Goal: Task Accomplishment & Management: Complete application form

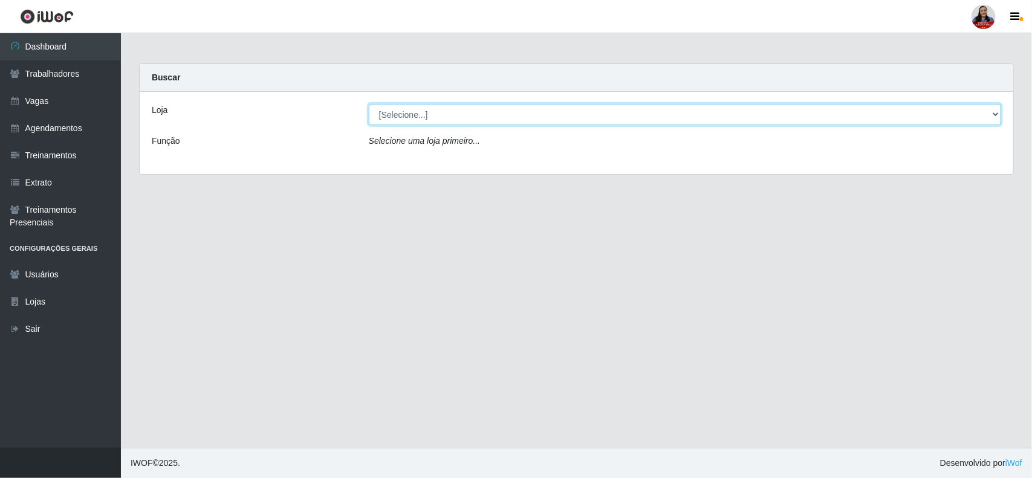
click at [457, 118] on select "[Selecione...] Hiper Queiroz - [GEOGRAPHIC_DATA] Hiper Queiroz - Boa Vista Hipe…" at bounding box center [685, 114] width 632 height 21
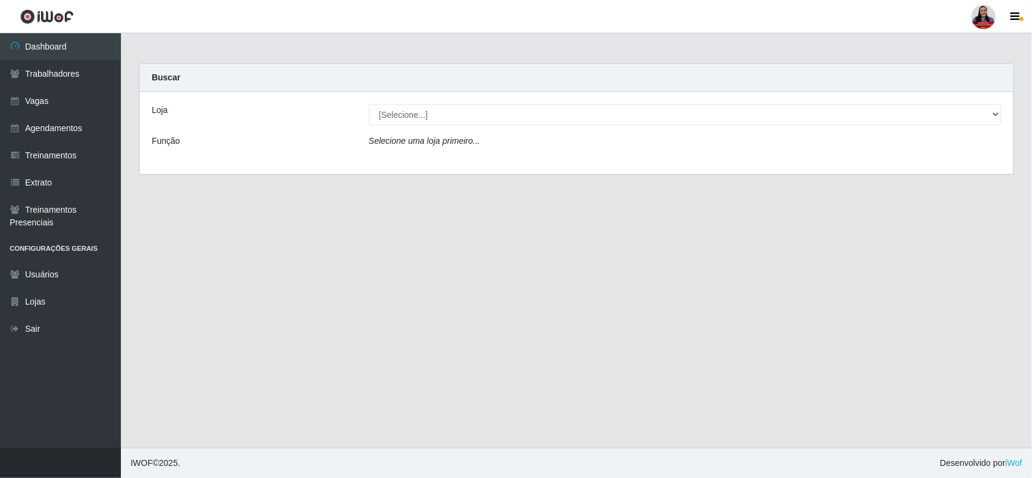
click at [313, 137] on div "Função" at bounding box center [251, 144] width 217 height 18
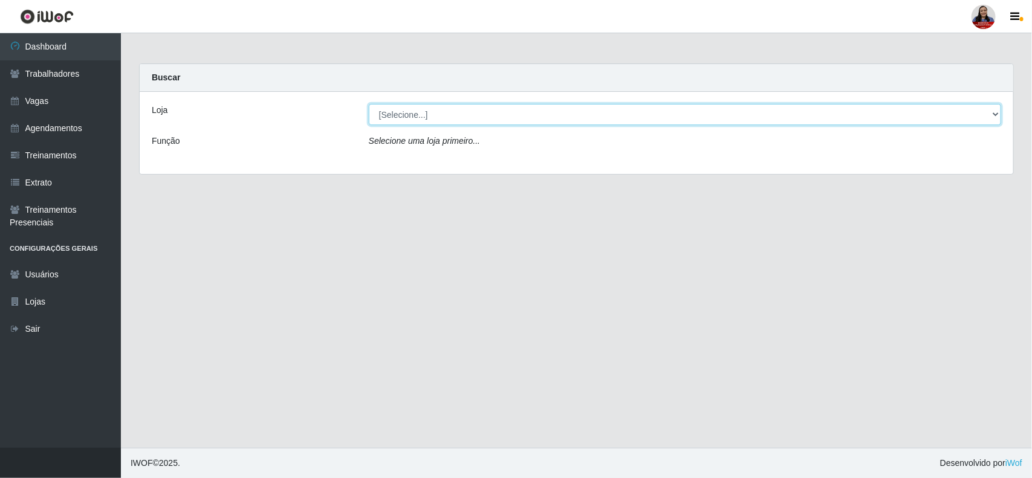
click at [475, 109] on select "[Selecione...] Hiper Queiroz - [GEOGRAPHIC_DATA] Hiper Queiroz - Boa Vista Hipe…" at bounding box center [685, 114] width 632 height 21
click at [539, 109] on select "[Selecione...] Hiper Queiroz - [GEOGRAPHIC_DATA] Hiper Queiroz - Boa Vista Hipe…" at bounding box center [685, 114] width 632 height 21
select select "465"
click at [369, 104] on select "[Selecione...] Hiper Queiroz - [GEOGRAPHIC_DATA] Hiper Queiroz - Boa Vista Hipe…" at bounding box center [685, 114] width 632 height 21
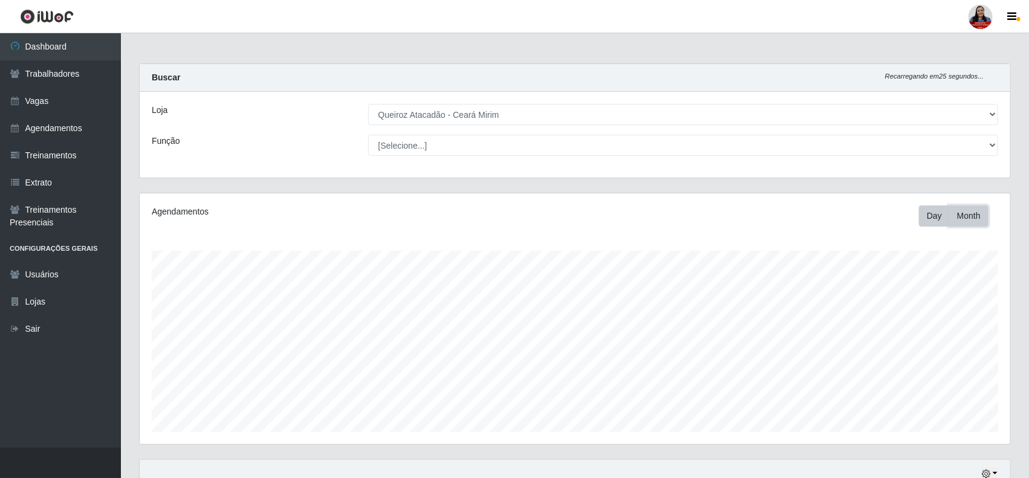
click at [978, 218] on button "Month" at bounding box center [968, 216] width 39 height 21
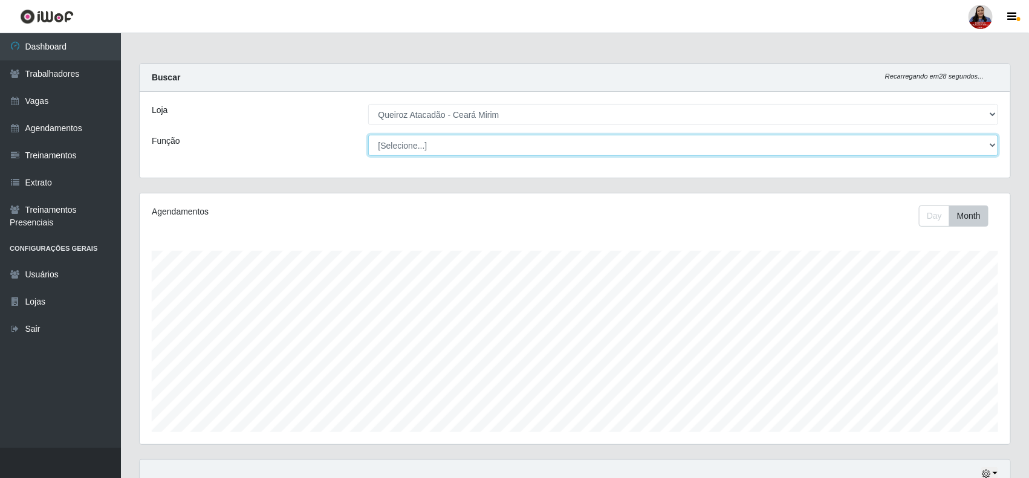
click at [506, 140] on select "[Selecione...] Embalador Embalador + Embalador ++ Operador de Caixa Operador de…" at bounding box center [683, 145] width 631 height 21
select select "1"
click at [368, 135] on select "[Selecione...] Embalador Embalador + Embalador ++ Operador de Caixa Operador de…" at bounding box center [683, 145] width 631 height 21
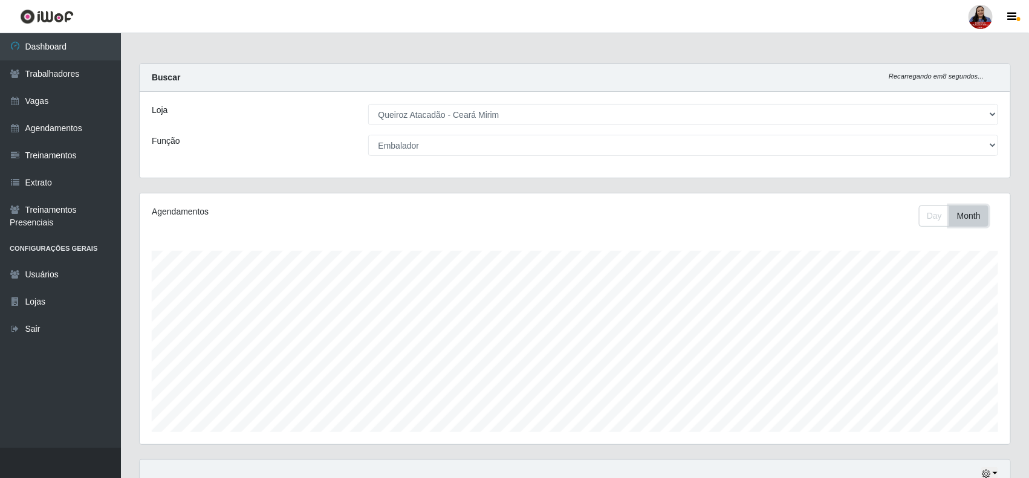
click at [962, 218] on button "Month" at bounding box center [968, 216] width 39 height 21
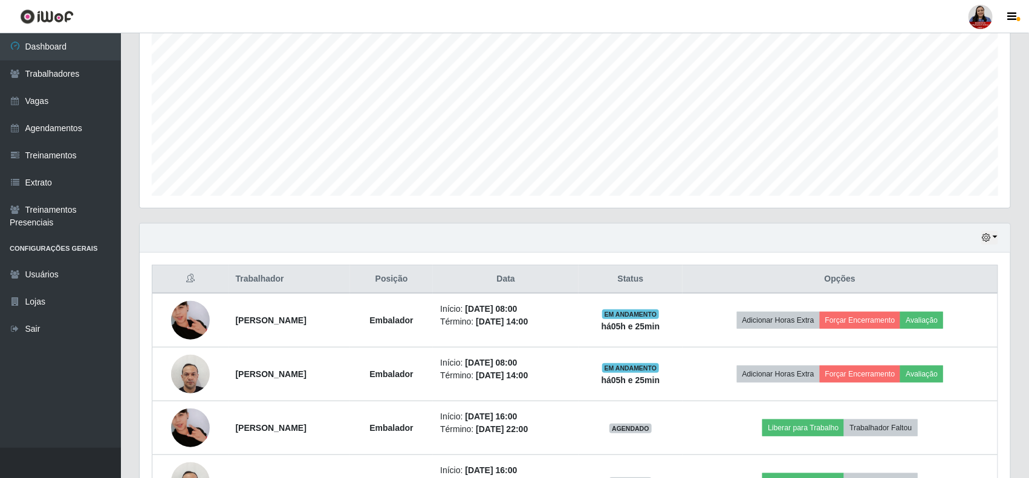
scroll to position [326, 0]
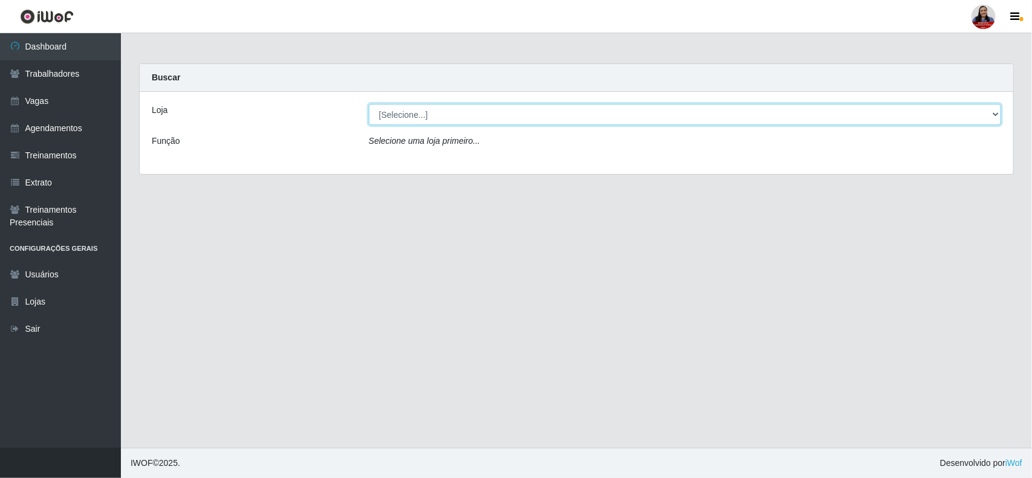
click at [492, 115] on select "[Selecione...] Hiper Queiroz - [GEOGRAPHIC_DATA] Hiper Queiroz - Boa Vista Hipe…" at bounding box center [685, 114] width 632 height 21
select select "465"
click at [369, 104] on select "[Selecione...] Hiper Queiroz - [GEOGRAPHIC_DATA] Hiper Queiroz - Boa Vista Hipe…" at bounding box center [685, 114] width 632 height 21
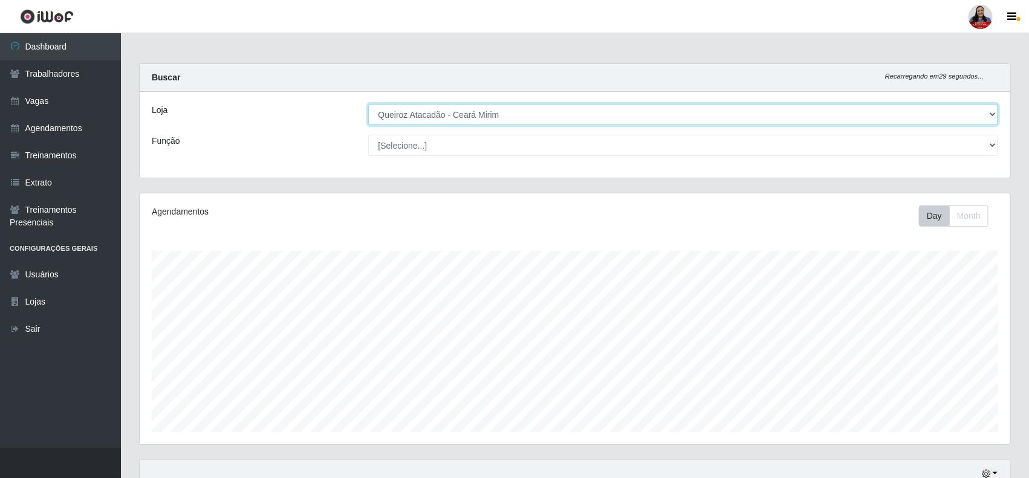
scroll to position [251, 871]
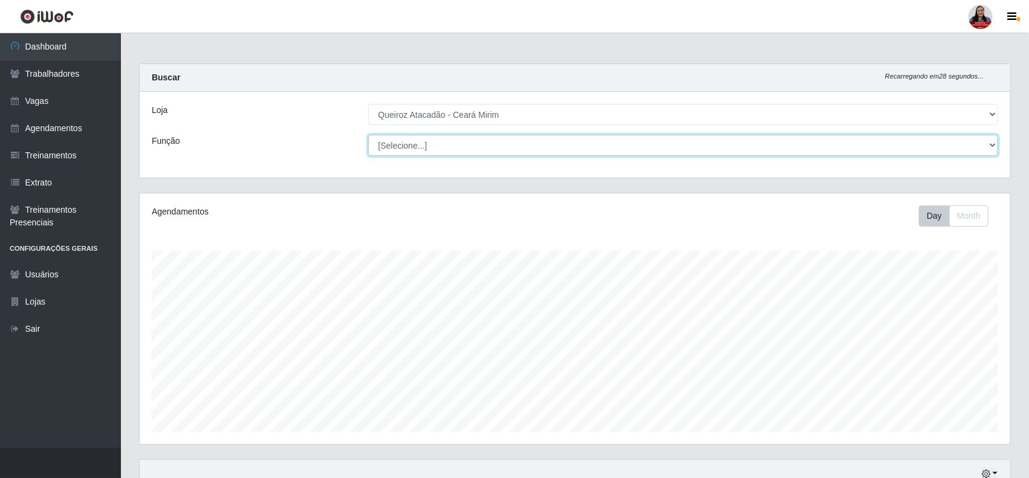
click at [446, 141] on select "[Selecione...] Embalador Embalador + Embalador ++ Operador de Caixa Operador de…" at bounding box center [683, 145] width 631 height 21
select select "1"
click at [368, 135] on select "[Selecione...] Embalador Embalador + Embalador ++ Operador de Caixa Operador de…" at bounding box center [683, 145] width 631 height 21
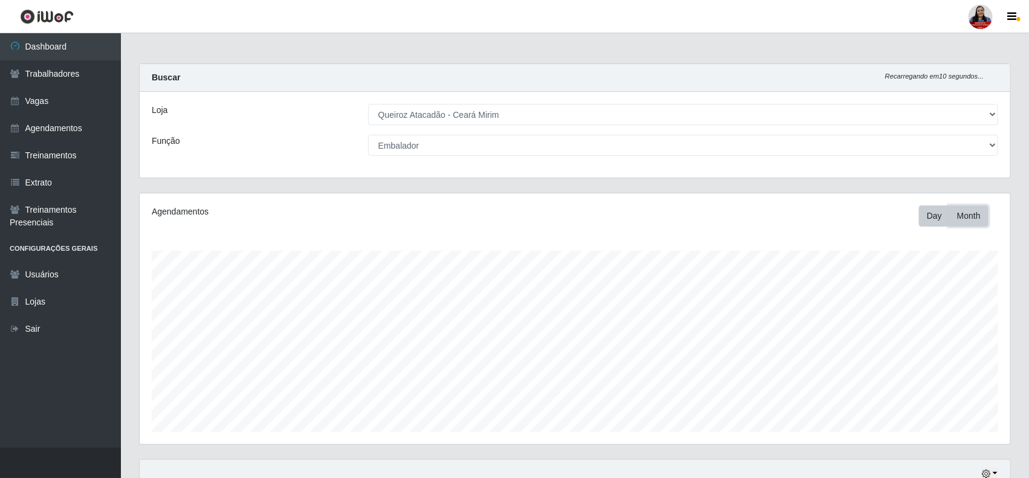
click at [959, 212] on button "Month" at bounding box center [968, 216] width 39 height 21
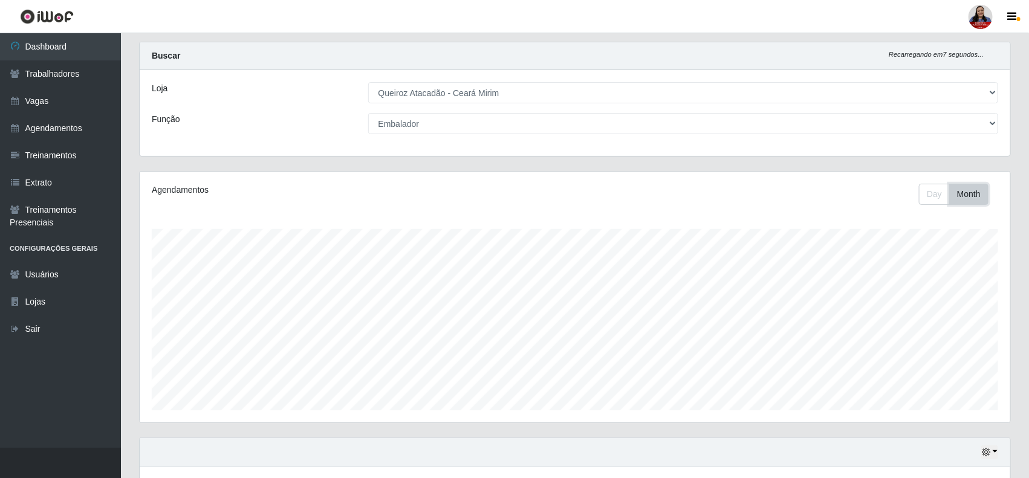
scroll to position [0, 0]
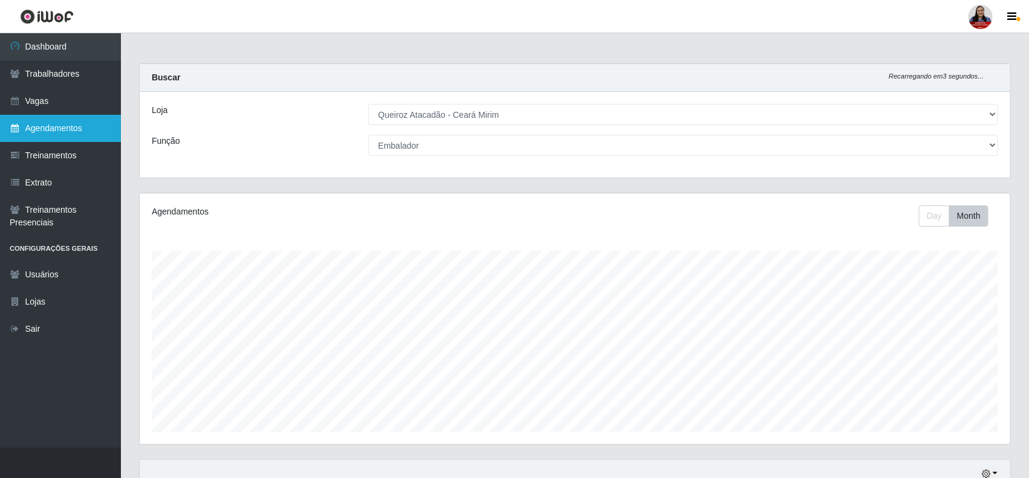
click at [39, 125] on link "Agendamentos" at bounding box center [60, 128] width 121 height 27
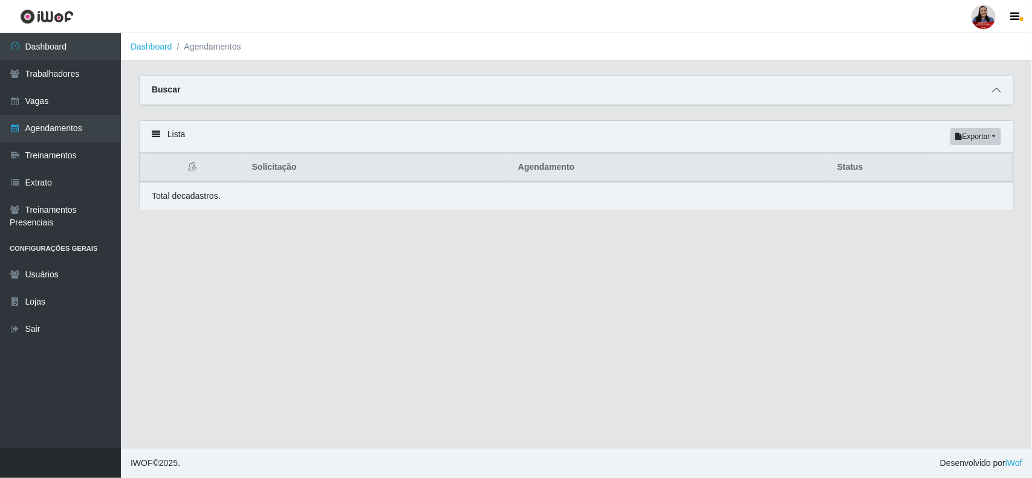
click at [998, 92] on icon at bounding box center [996, 90] width 8 height 8
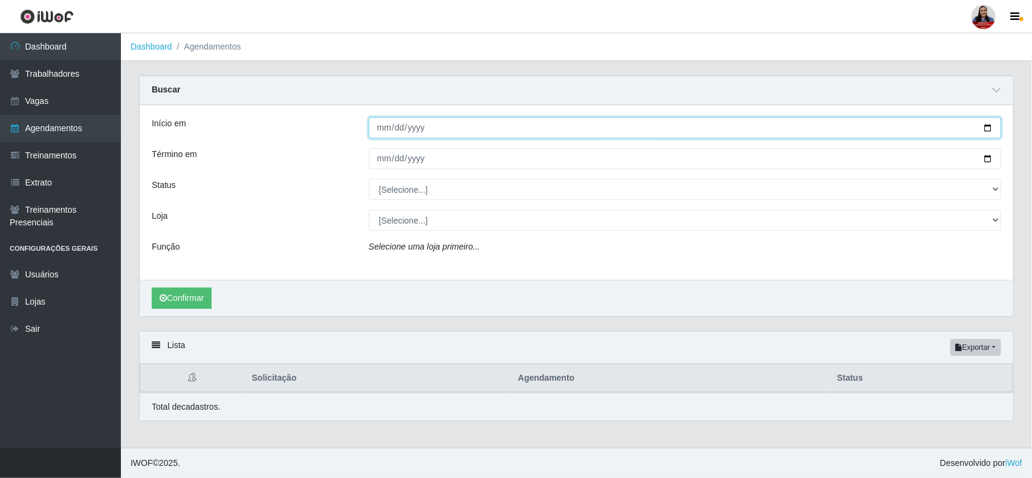
click at [986, 128] on input "Início em" at bounding box center [685, 127] width 632 height 21
type input "2025-09-03"
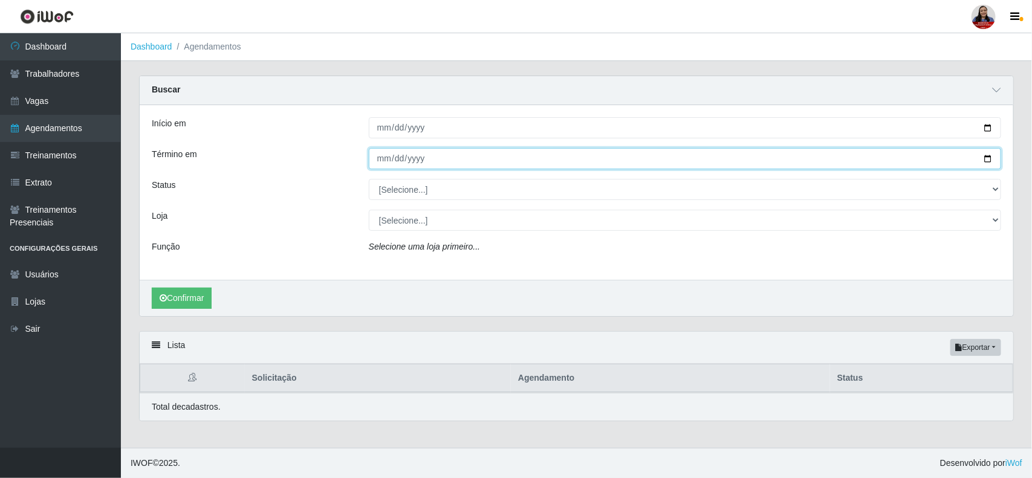
click at [990, 154] on input "Término em" at bounding box center [685, 158] width 632 height 21
type input "2025-09-03"
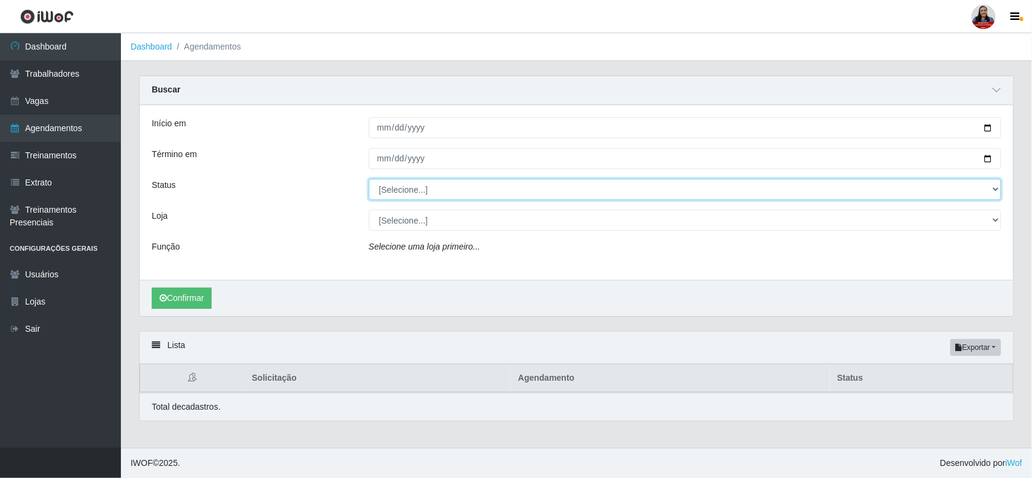
click at [425, 196] on select "[Selecione...] AGENDADO AGUARDANDO LIBERAR EM ANDAMENTO EM REVISÃO FINALIZADO C…" at bounding box center [685, 189] width 632 height 21
select select "AGENDADO"
click at [369, 180] on select "[Selecione...] AGENDADO AGUARDANDO LIBERAR EM ANDAMENTO EM REVISÃO FINALIZADO C…" at bounding box center [685, 189] width 632 height 21
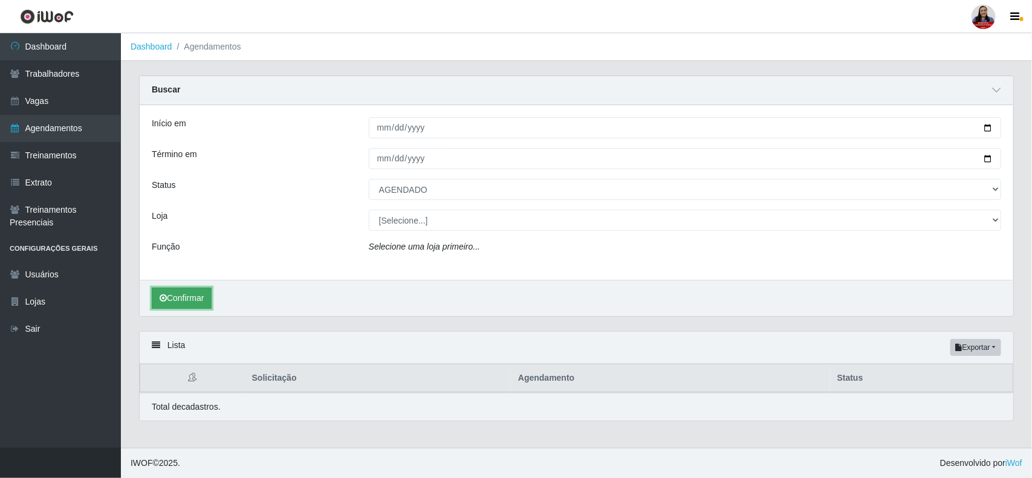
click at [187, 307] on button "Confirmar" at bounding box center [182, 298] width 60 height 21
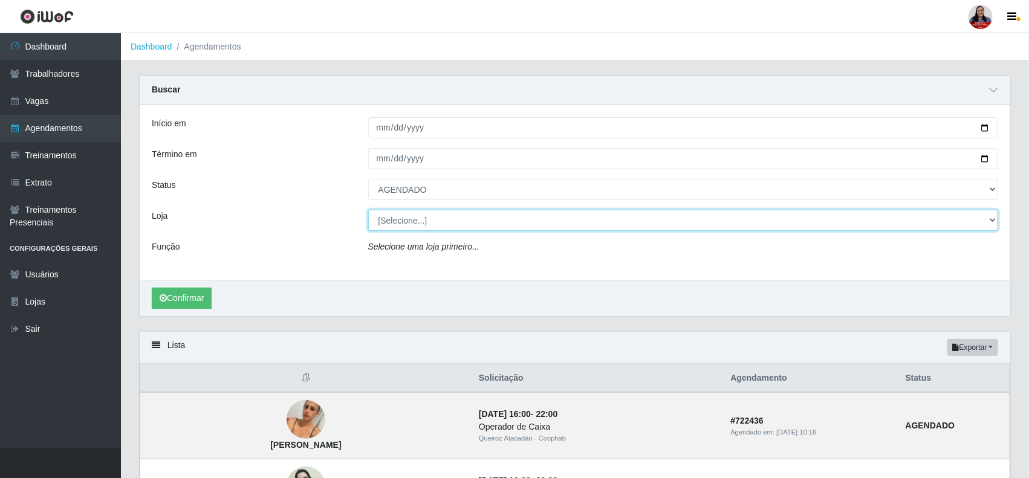
click at [455, 218] on select "[Selecione...] Hiper Queiroz - [GEOGRAPHIC_DATA] Hiper Queiroz - Boa Vista Hipe…" at bounding box center [683, 220] width 631 height 21
select select "465"
click at [368, 210] on select "[Selecione...] Hiper Queiroz - [GEOGRAPHIC_DATA] Hiper Queiroz - Boa Vista Hipe…" at bounding box center [683, 220] width 631 height 21
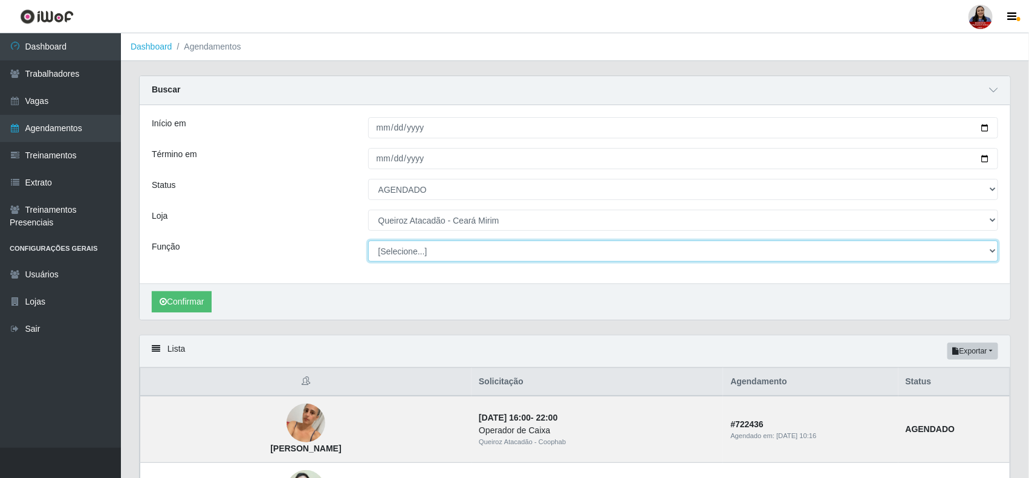
click at [443, 258] on select "[Selecione...] Embalador Embalador + Embalador ++ Operador de Caixa Operador de…" at bounding box center [683, 251] width 631 height 21
select select "1"
click at [368, 241] on select "[Selecione...] Embalador Embalador + Embalador ++ Operador de Caixa Operador de…" at bounding box center [683, 251] width 631 height 21
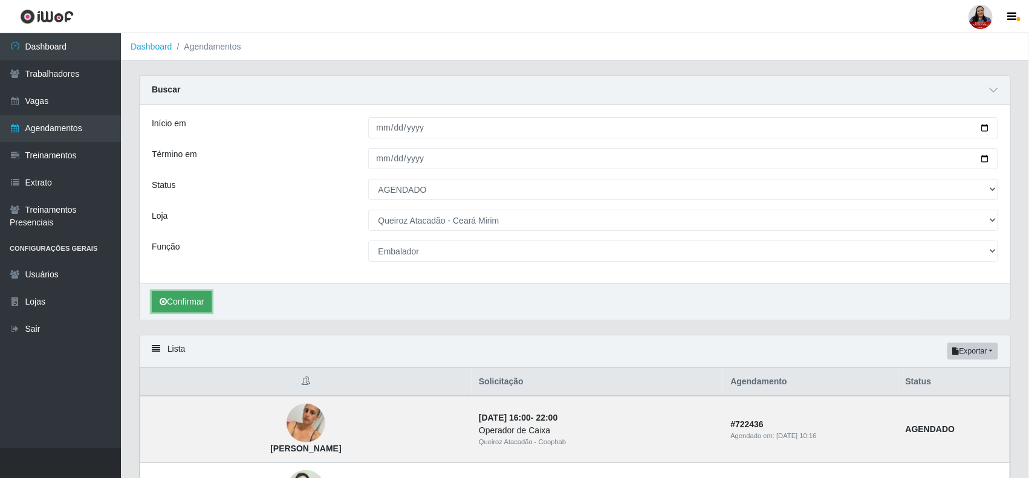
click at [209, 301] on button "Confirmar" at bounding box center [182, 301] width 60 height 21
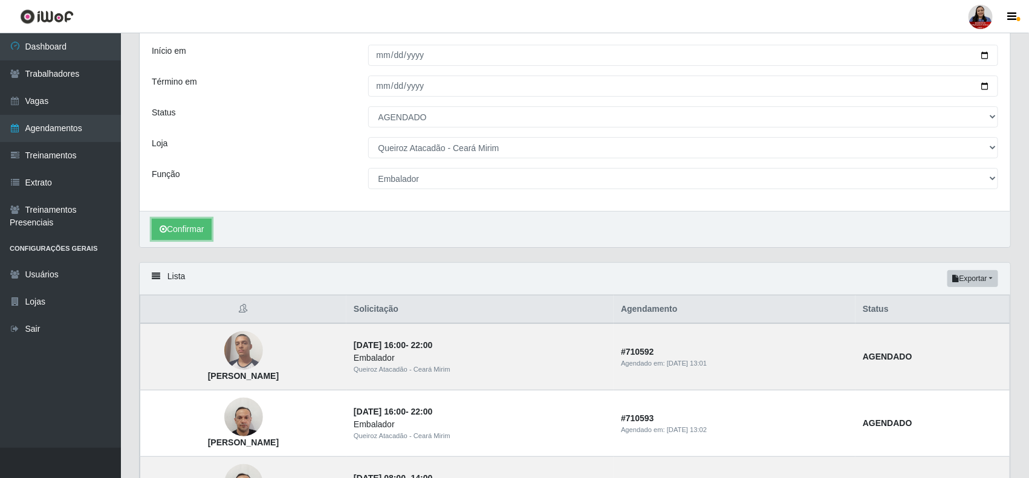
scroll to position [227, 0]
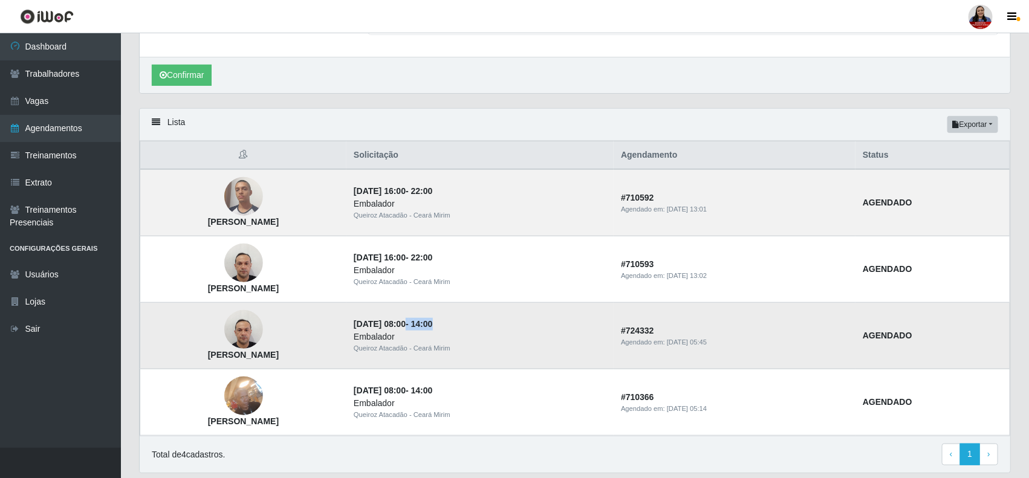
drag, startPoint x: 506, startPoint y: 328, endPoint x: 562, endPoint y: 328, distance: 56.2
click at [562, 328] on td "03/09/2025, 08:00 - 14:00 Embalador Queiroz Atacadão - Ceará Mirim" at bounding box center [479, 336] width 267 height 67
click at [1025, 290] on div "Carregando... Buscar Início em 2025-09-03 Término em 2025-09-03 Status [Selecio…" at bounding box center [575, 168] width 908 height 639
